Goal: Contribute content: Add original content to the website for others to see

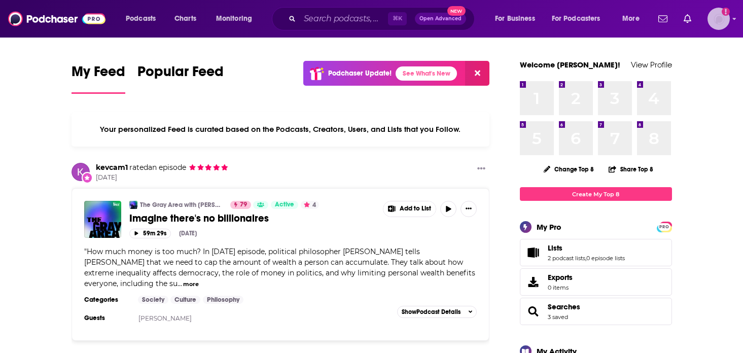
click at [726, 18] on img "Logged in as bellagibb" at bounding box center [718, 19] width 22 height 22
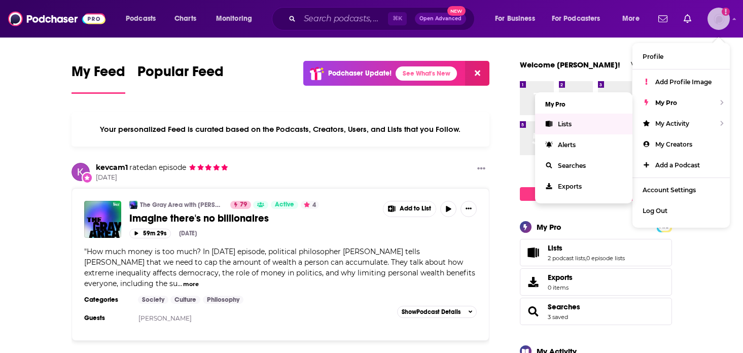
click at [589, 121] on link "Lists" at bounding box center [583, 124] width 97 height 21
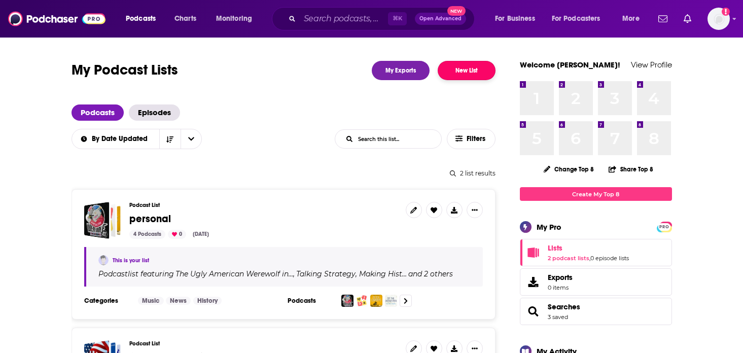
click at [455, 70] on button "New List" at bounding box center [467, 70] width 58 height 19
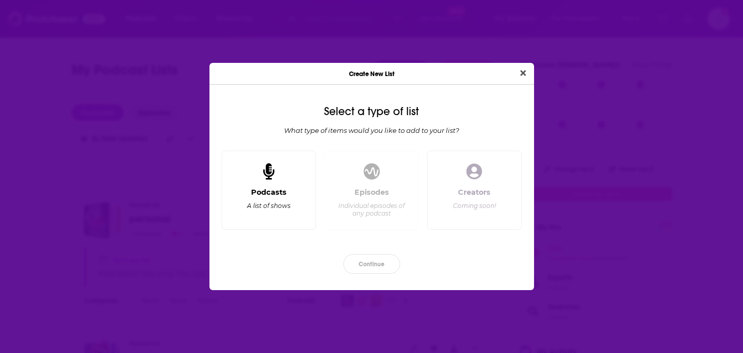
click at [278, 185] on div "Podcasts A list of shows" at bounding box center [269, 190] width 95 height 79
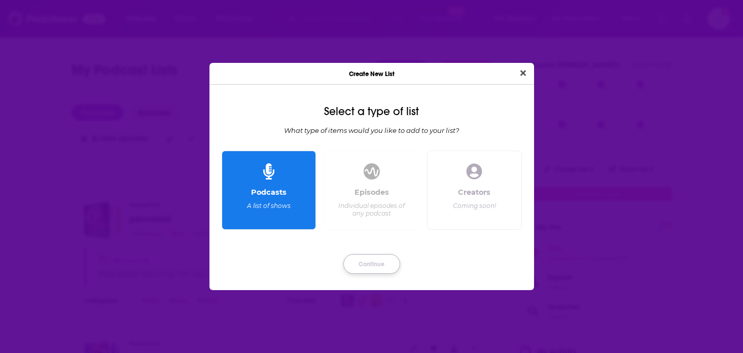
click at [372, 264] on button "Continue" at bounding box center [371, 264] width 57 height 20
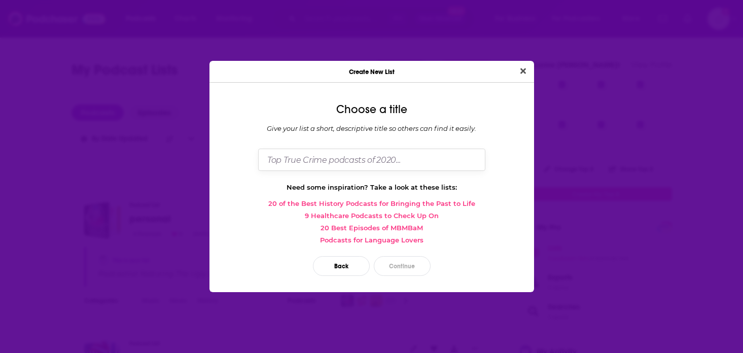
click at [337, 161] on input "Dialog" at bounding box center [371, 160] width 227 height 22
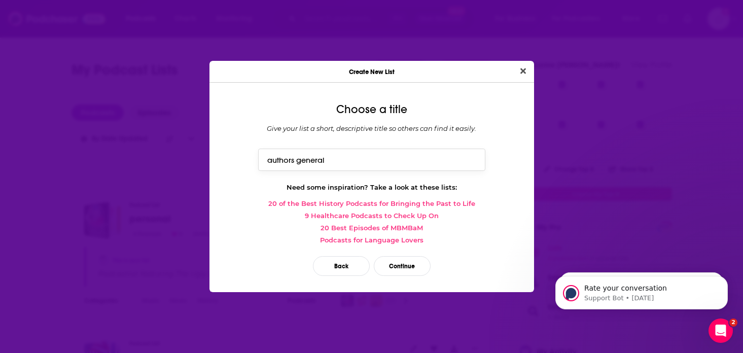
click at [297, 164] on input "authors general" at bounding box center [371, 160] width 227 height 22
click at [367, 161] on input "authors general" at bounding box center [371, 160] width 227 height 22
type input "authors general (interview)"
click at [392, 267] on button "Continue" at bounding box center [402, 266] width 57 height 20
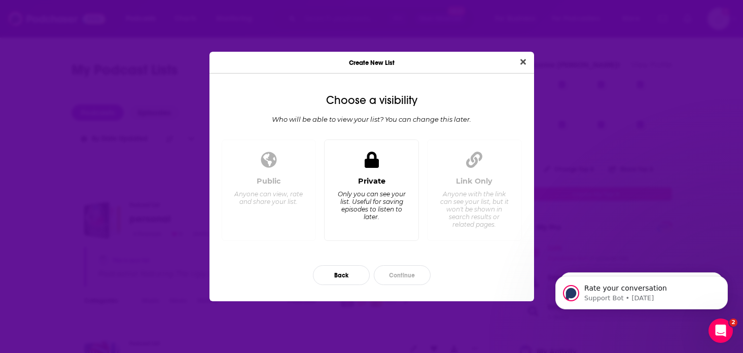
click at [372, 214] on div "Only you can see your list. Useful for saving episodes to listen to later." at bounding box center [371, 205] width 69 height 30
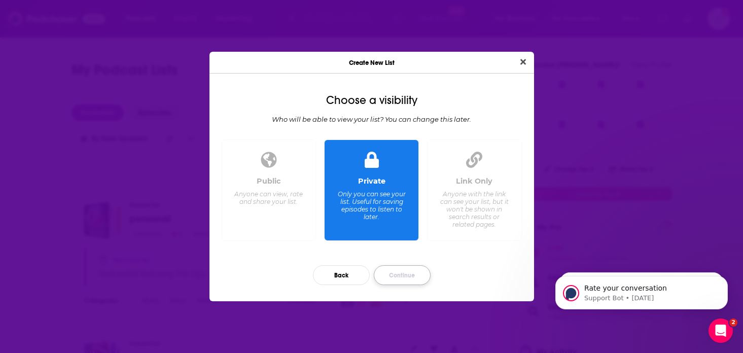
click at [406, 275] on button "Continue" at bounding box center [402, 275] width 57 height 20
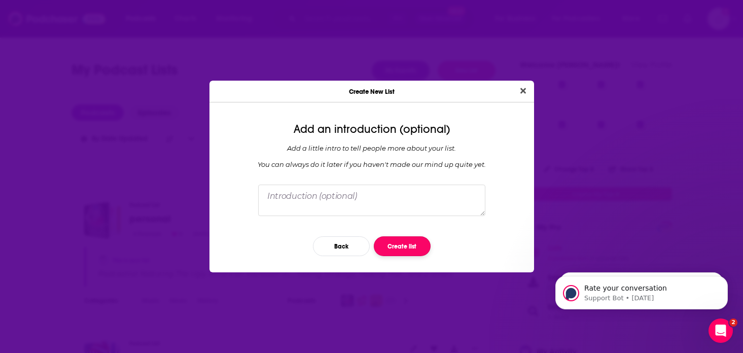
click at [403, 246] on button "Create list" at bounding box center [402, 246] width 57 height 20
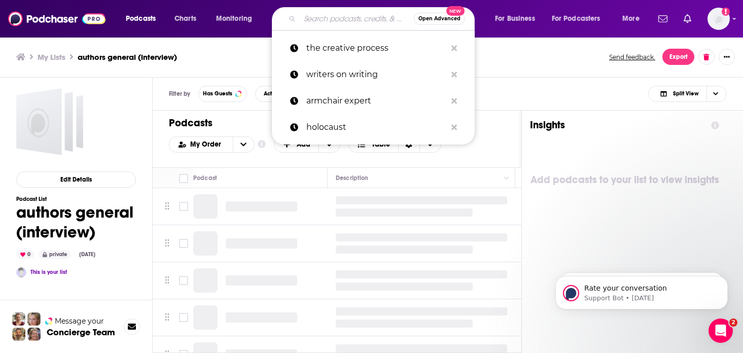
click at [343, 24] on input "Search podcasts, credits, & more..." at bounding box center [357, 19] width 114 height 16
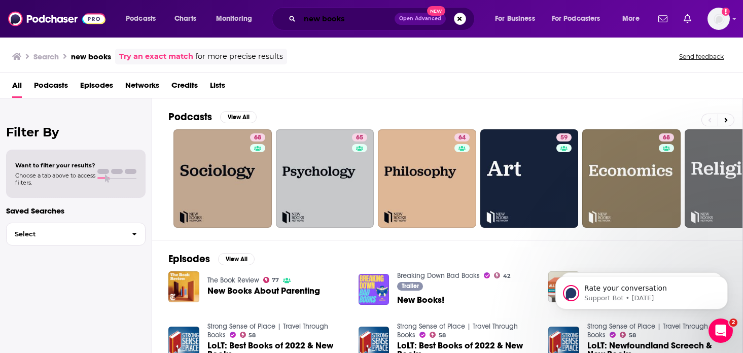
click at [364, 21] on input "new books" at bounding box center [347, 19] width 95 height 16
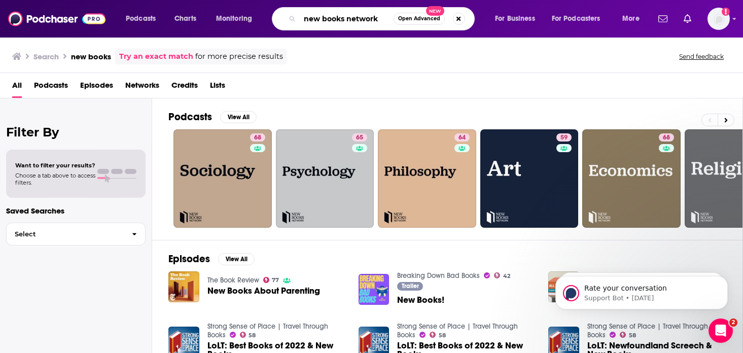
type input "new books network"
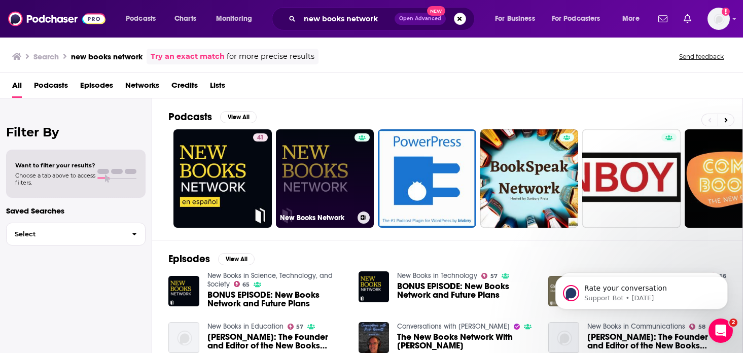
click at [317, 170] on link "New Books Network" at bounding box center [325, 178] width 98 height 98
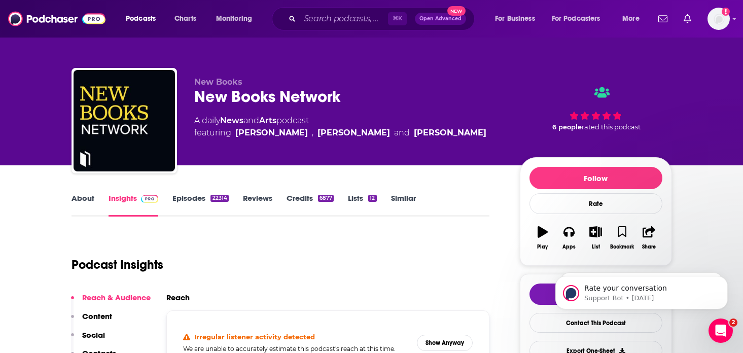
click at [85, 198] on link "About" at bounding box center [82, 204] width 23 height 23
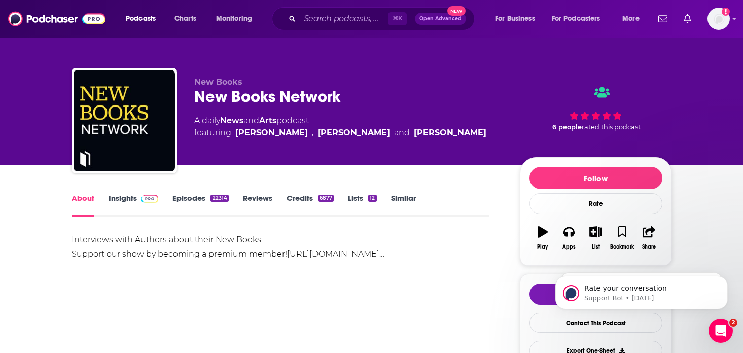
click at [153, 197] on img at bounding box center [150, 199] width 18 height 8
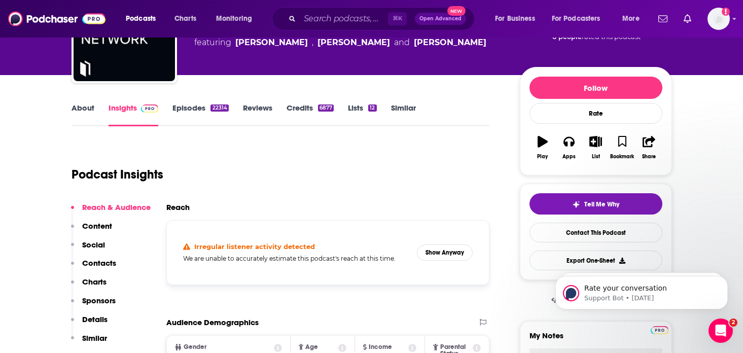
scroll to position [143, 0]
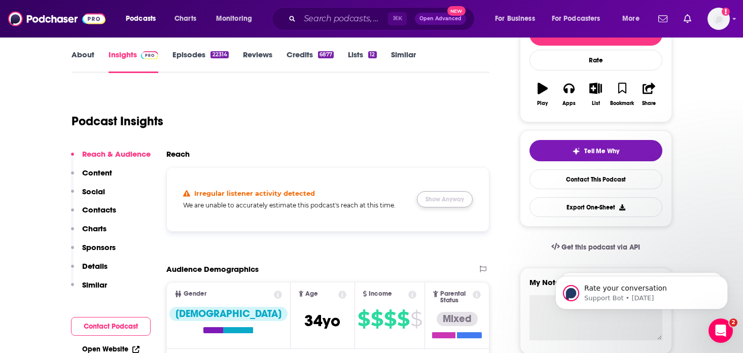
click at [436, 196] on button "Show Anyway" at bounding box center [445, 199] width 56 height 16
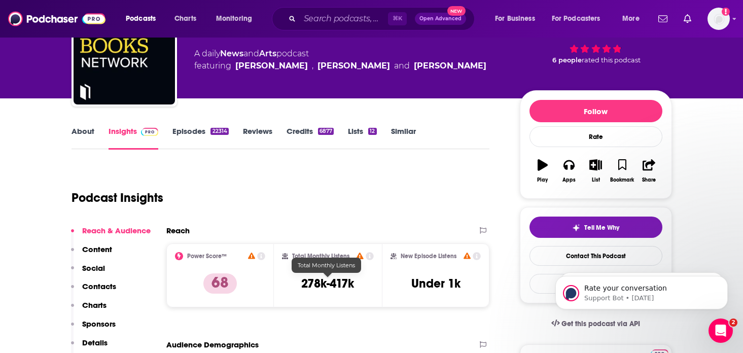
scroll to position [0, 0]
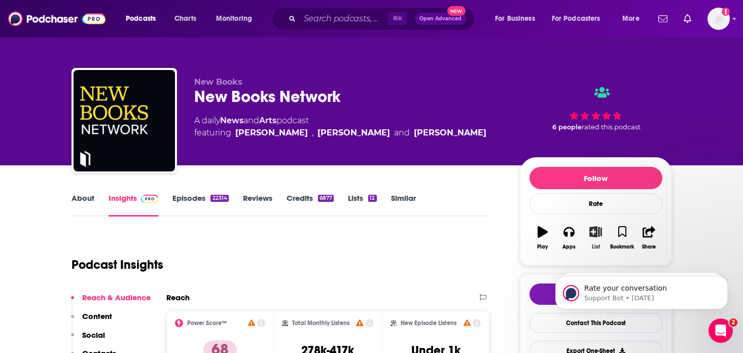
click at [599, 234] on icon "button" at bounding box center [595, 231] width 13 height 11
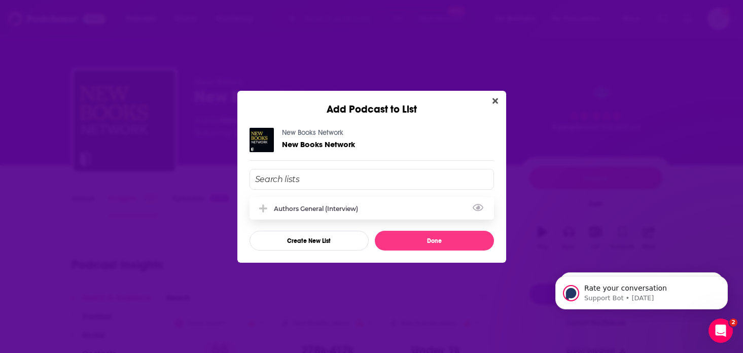
click at [331, 207] on div "authors general (interview)" at bounding box center [319, 209] width 90 height 8
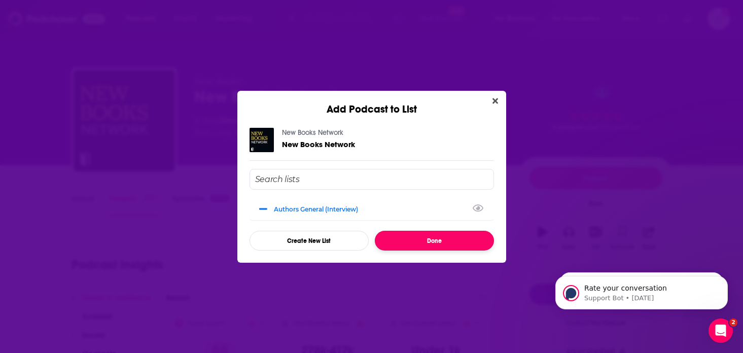
click at [454, 241] on button "Done" at bounding box center [434, 241] width 119 height 20
